Goal: Book appointment/travel/reservation

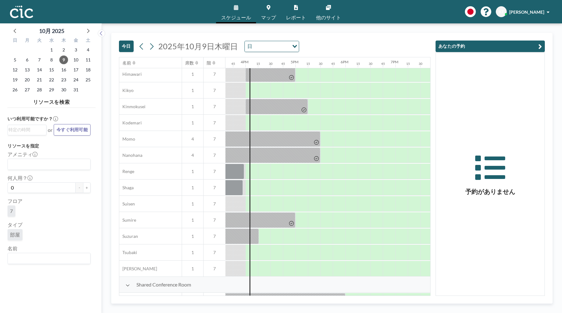
scroll to position [245, 801]
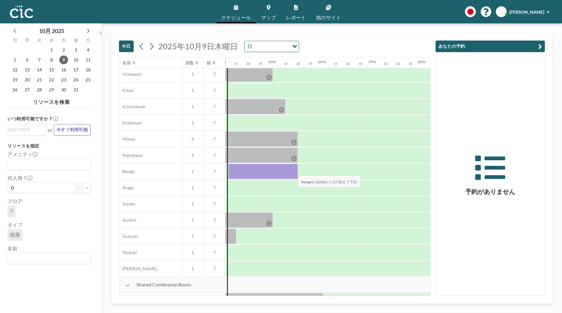
drag, startPoint x: 234, startPoint y: 171, endPoint x: 293, endPoint y: 171, distance: 59.0
click at [293, 171] on div at bounding box center [263, 172] width 70 height 16
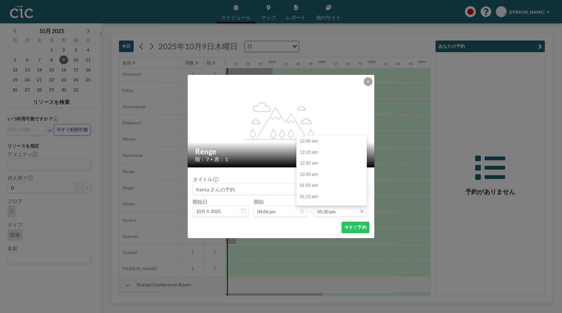
scroll to position [778, 0]
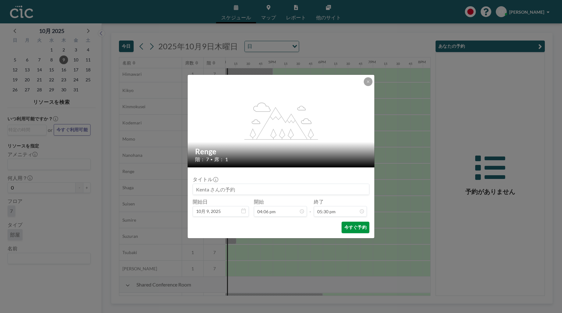
click at [350, 232] on button "今すぐ予約" at bounding box center [355, 228] width 28 height 12
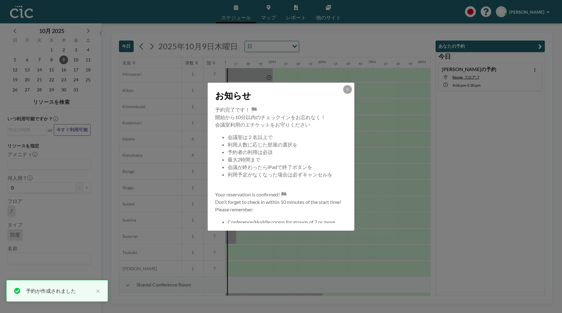
click at [343, 87] on div at bounding box center [347, 89] width 9 height 9
click at [346, 88] on icon at bounding box center [347, 90] width 4 height 4
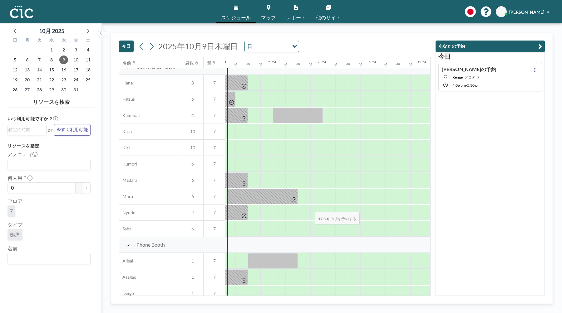
scroll to position [0, 801]
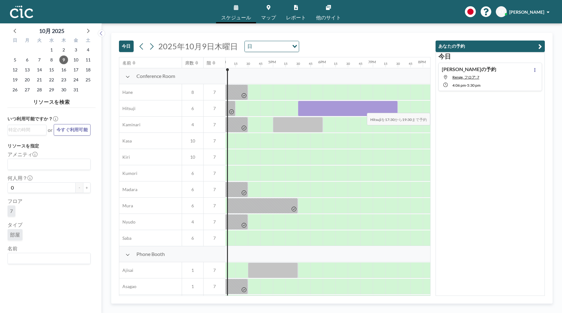
drag, startPoint x: 300, startPoint y: 110, endPoint x: 426, endPoint y: 109, distance: 126.1
click at [426, 109] on div "名前 席数 階 12AM 15 30 45 1AM 15 30 45 2AM 15 30 45 3AM 15 30 45 4AM 15 30 45 5AM 1…" at bounding box center [274, 176] width 311 height 238
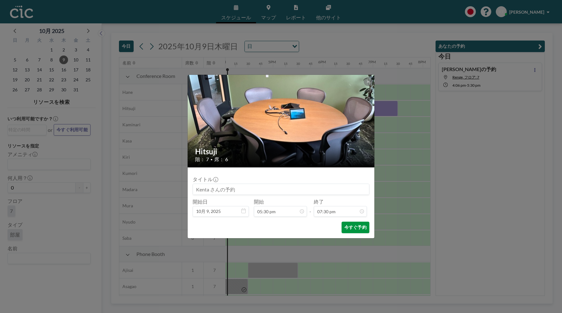
scroll to position [866, 0]
click at [353, 225] on button "今すぐ予約" at bounding box center [355, 228] width 28 height 12
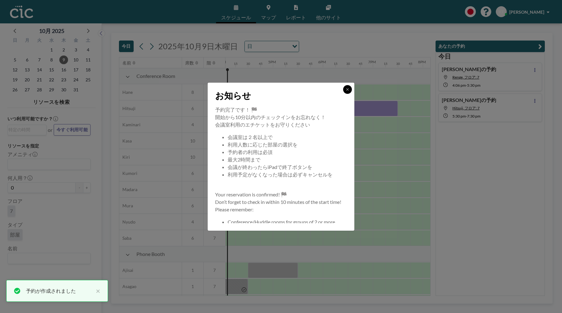
click at [348, 88] on icon at bounding box center [347, 90] width 4 height 4
